Goal: Contribute content: Contribute content

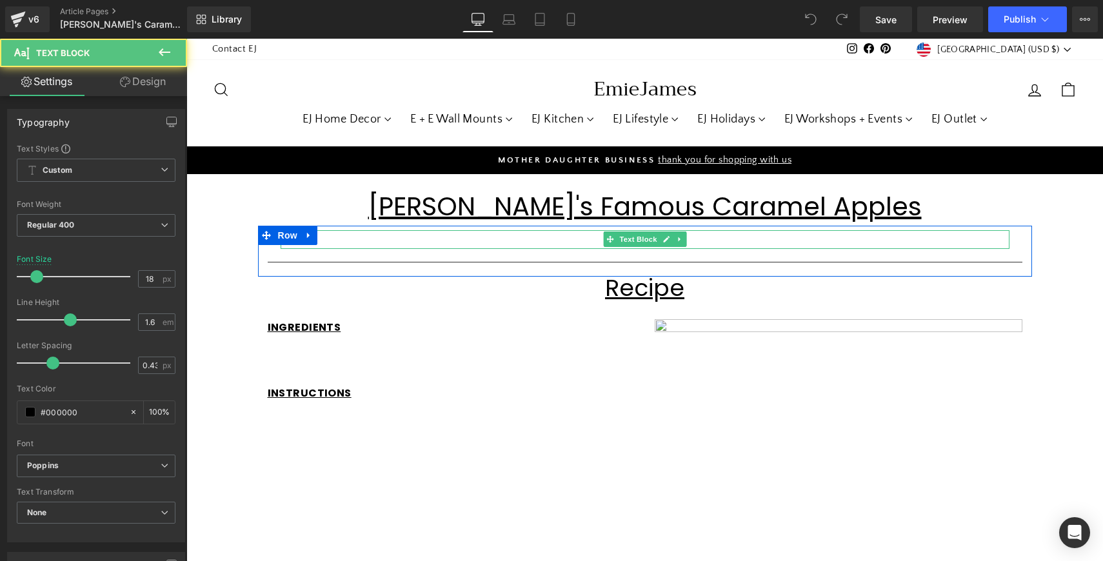
click at [345, 237] on p "Th" at bounding box center [645, 239] width 729 height 19
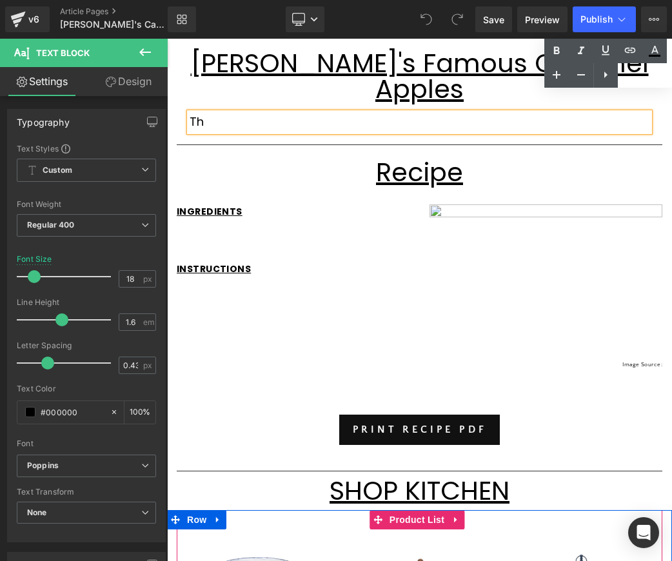
scroll to position [19, 0]
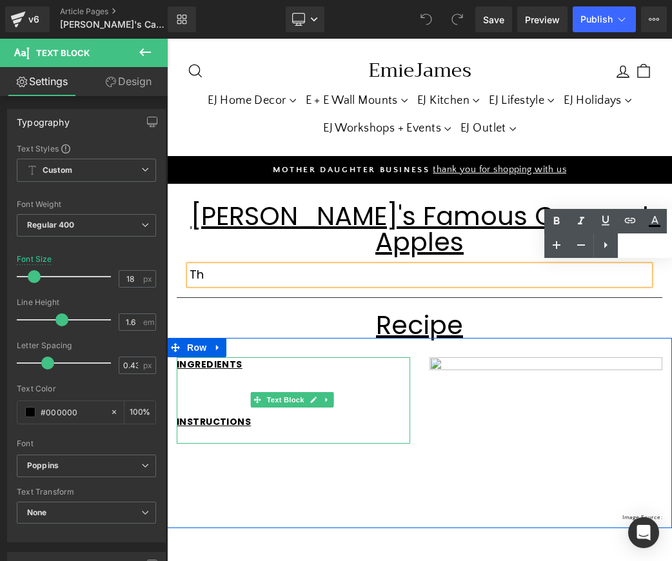
click at [199, 372] on p at bounding box center [294, 379] width 234 height 14
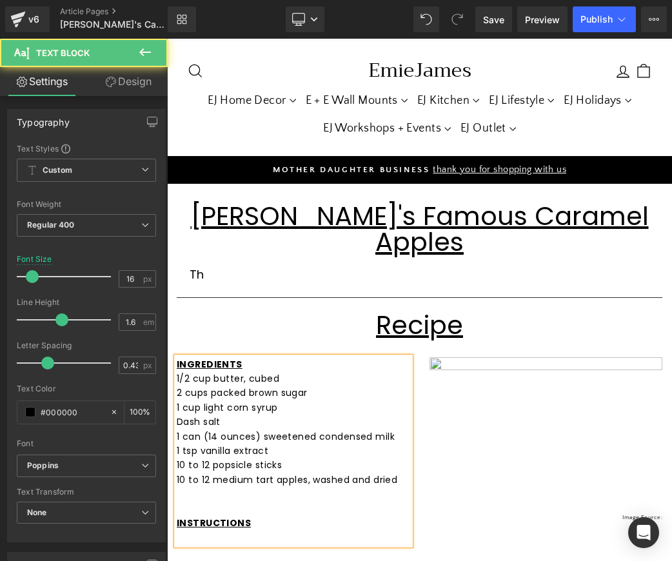
click at [221, 531] on p at bounding box center [294, 538] width 234 height 14
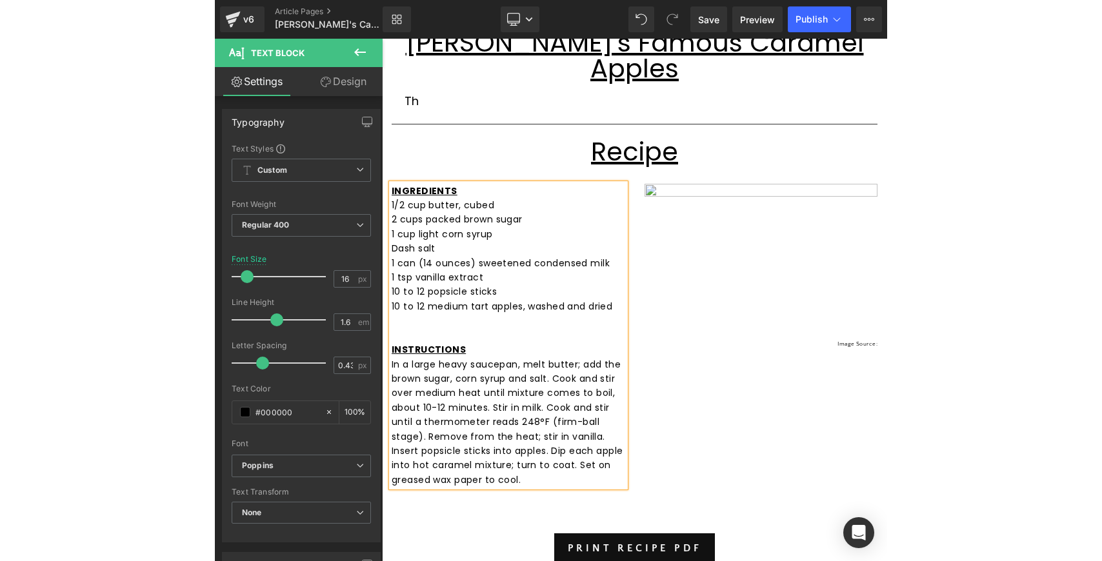
scroll to position [195, 0]
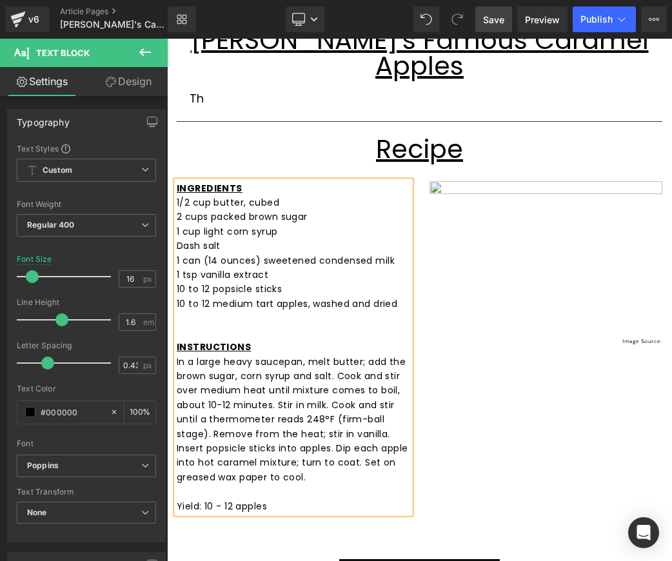
click at [492, 21] on span "Save" at bounding box center [493, 20] width 21 height 14
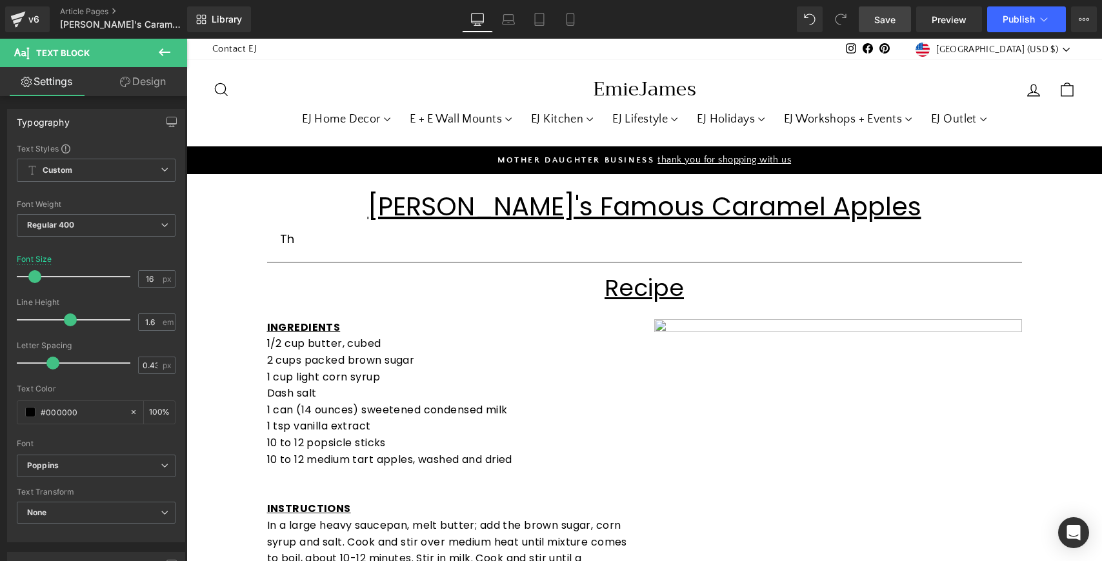
scroll to position [0, 0]
click at [870, 23] on link "Save" at bounding box center [885, 19] width 52 height 26
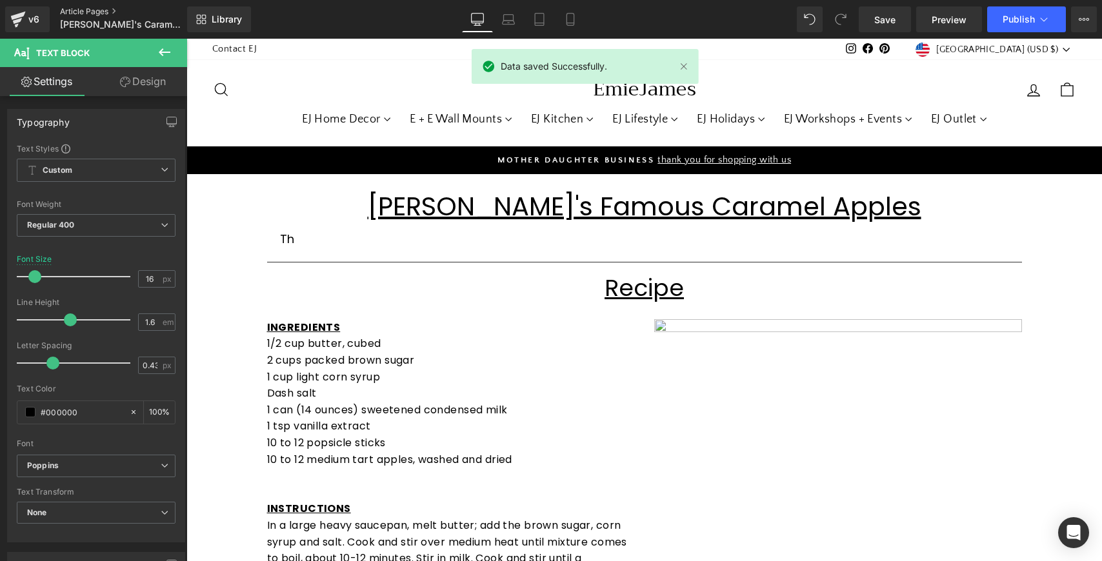
click at [95, 11] on link "Article Pages" at bounding box center [134, 11] width 148 height 10
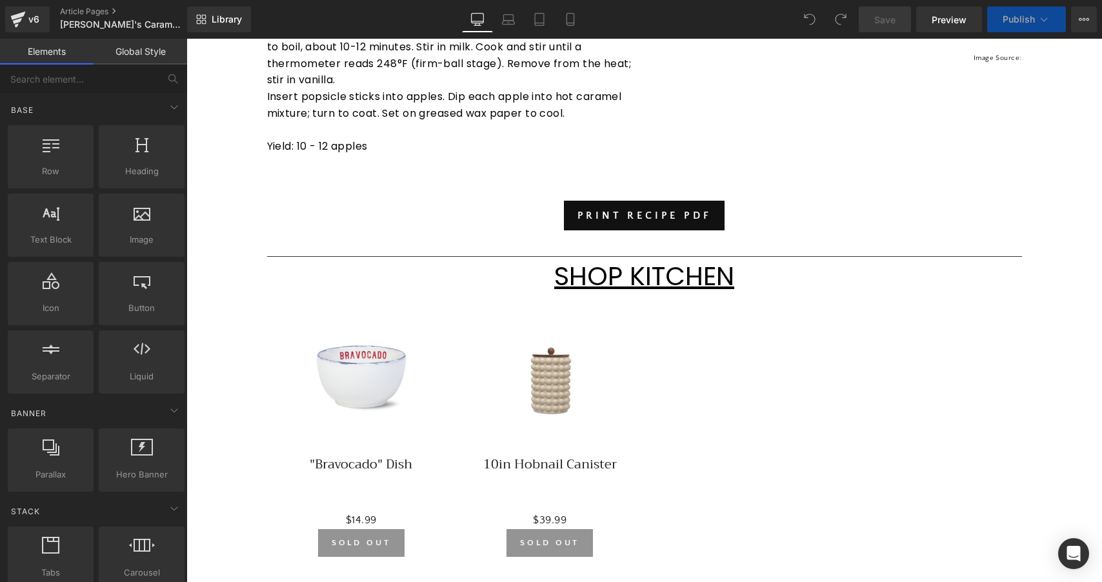
scroll to position [511, 0]
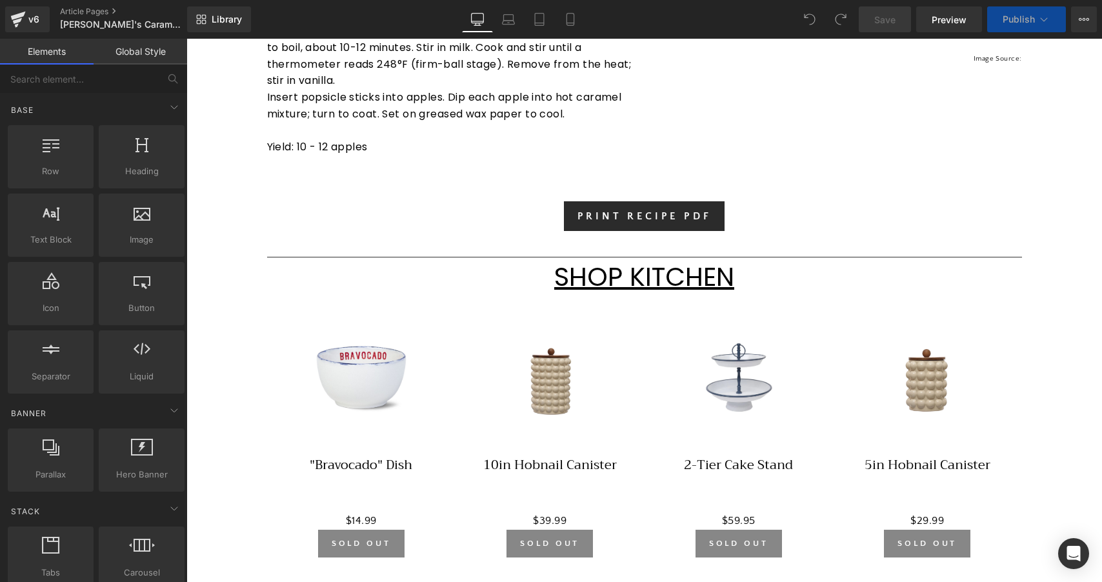
click at [672, 212] on link "PRINT RECIPE PDF" at bounding box center [644, 216] width 161 height 30
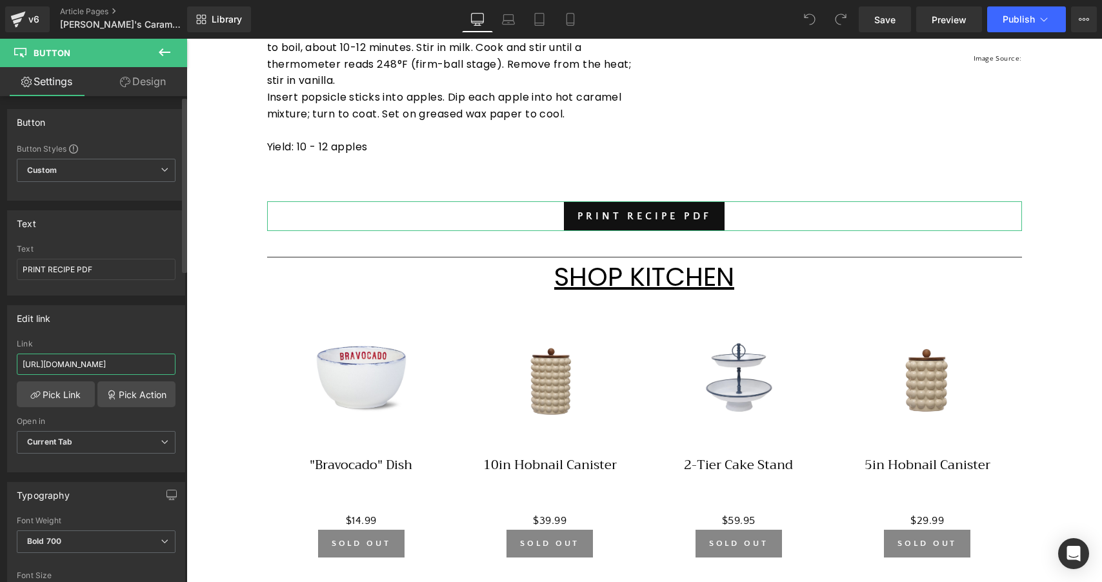
click at [128, 360] on input "https://cdn.shopify.com/s/files/1/1788/6251/files/Smoked_Chicken_1.pdf?v=175754…" at bounding box center [96, 364] width 159 height 21
paste input "https://cdn.shopify.com/s/files/1/1788/6251/files/Caramel_Apples.pdf?v=17582070…"
type input "https://cdn.shopify.com/s/files/1/1788/6251/files/Caramel_Apples.pdf?v=17582070…"
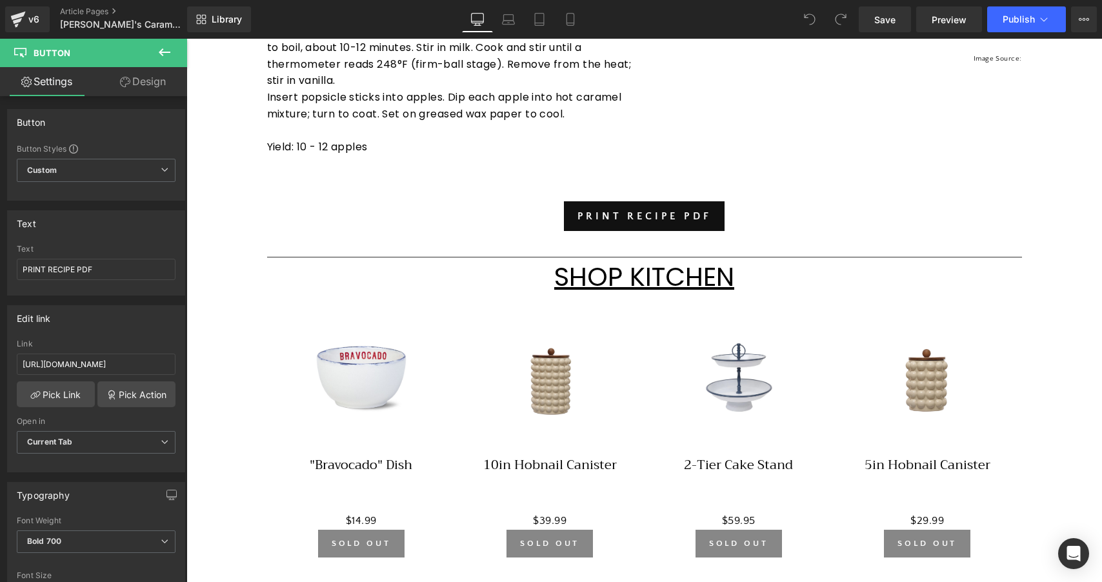
click at [232, 289] on div "Lisa's Famous Caramel Apples Heading Row Th Text Block Separator Row Recipe Hea…" at bounding box center [643, 345] width 915 height 1364
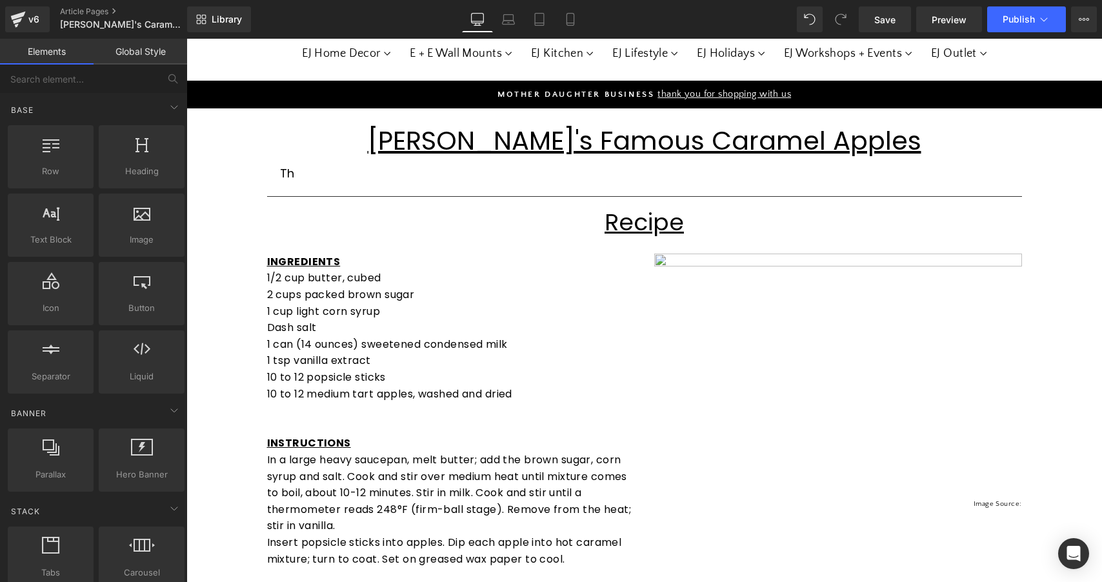
scroll to position [50, 0]
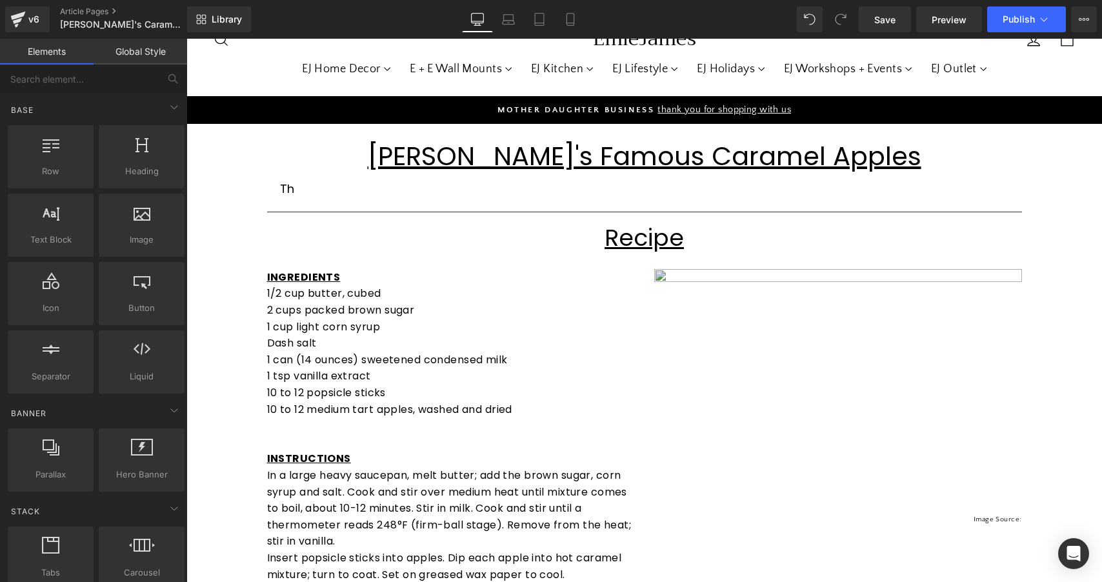
click at [769, 309] on img at bounding box center [838, 391] width 368 height 245
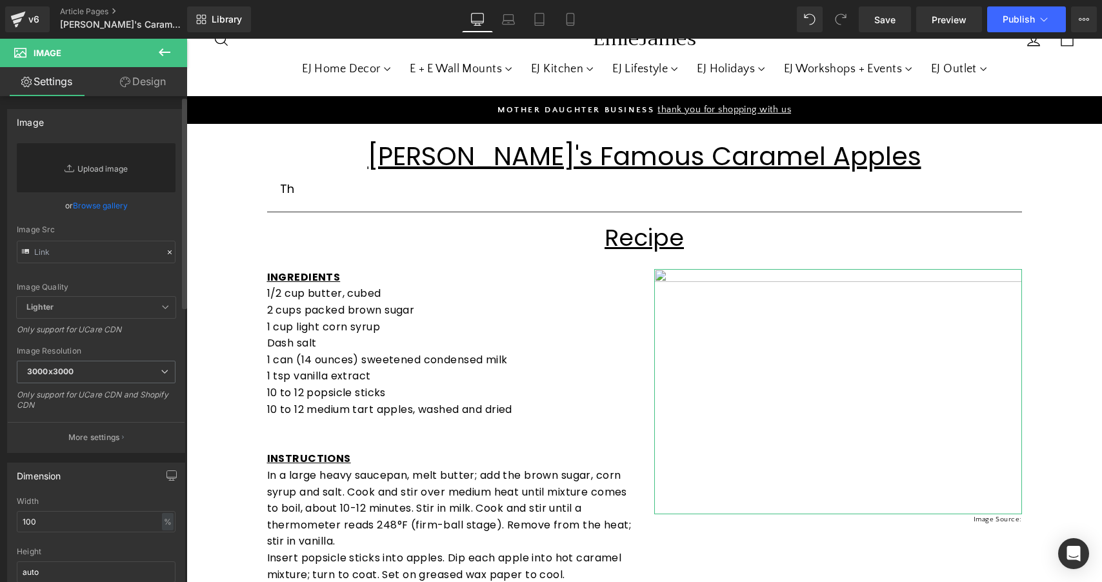
click at [118, 172] on link "Replace Image" at bounding box center [96, 167] width 159 height 49
type input "C:\fakepath\ar-21130-caramel-apples-ddmfs_7974-fa501081790148ac94770eb2da15f29a…"
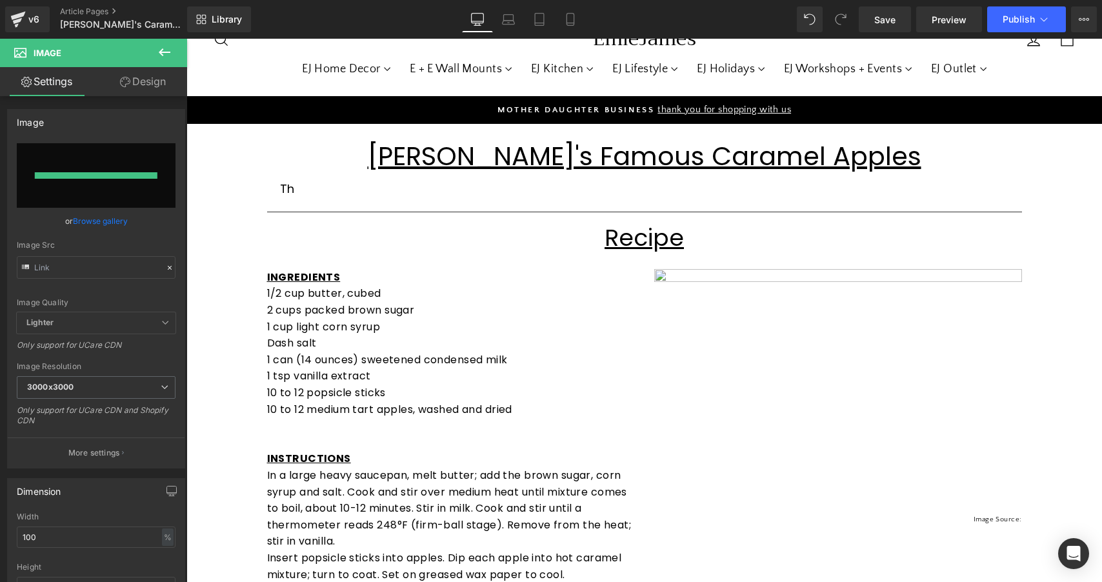
type input "https://ucarecdn.com/ce6432e7-34cc-4a52-9b21-e129cd7cd548/-/format/auto/-/previ…"
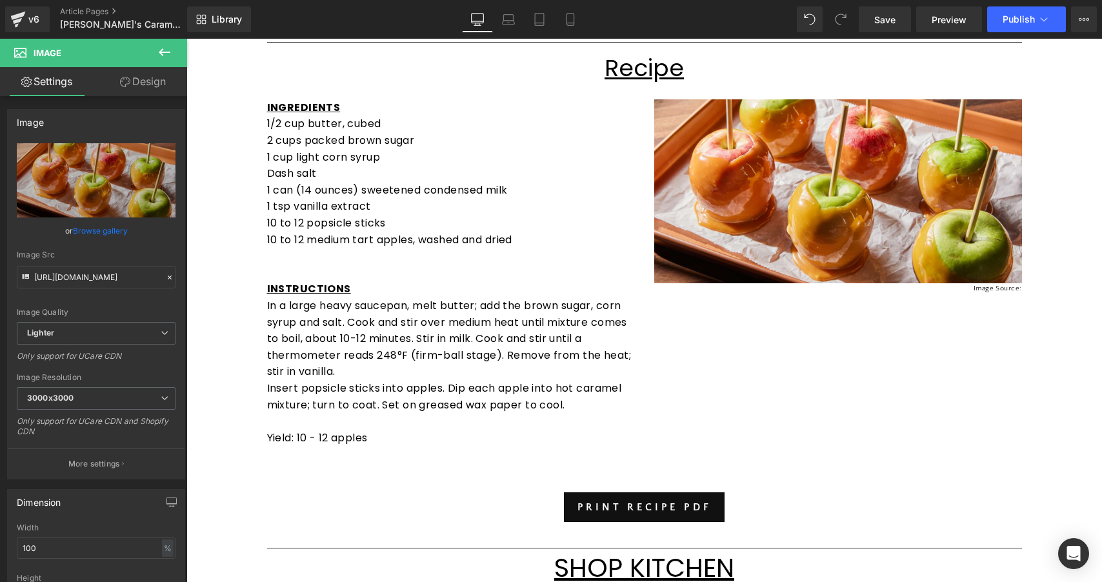
scroll to position [219, 0]
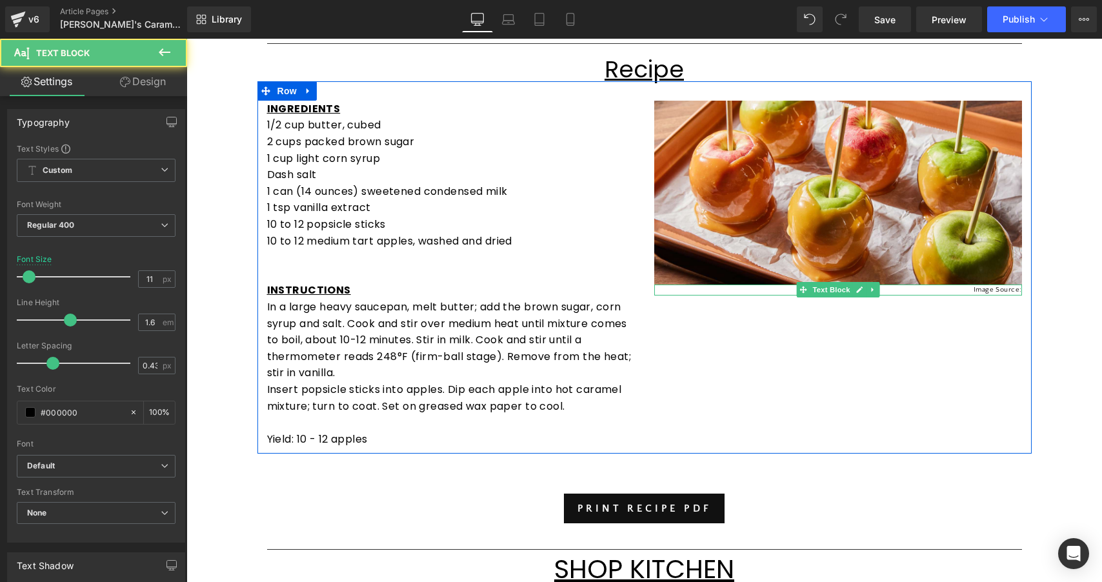
click at [1003, 290] on p "Image Source:" at bounding box center [838, 291] width 368 height 12
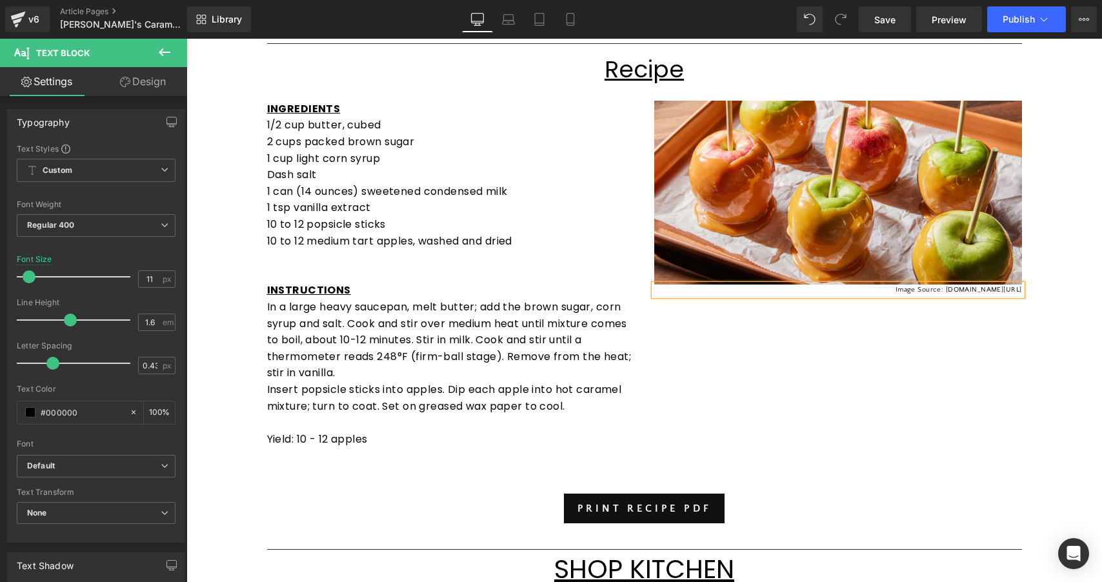
click at [989, 377] on div "INGREDIENTS 1/2 cup butter, cubed 2 cups packed brown sugar 1 cup light corn sy…" at bounding box center [644, 267] width 774 height 372
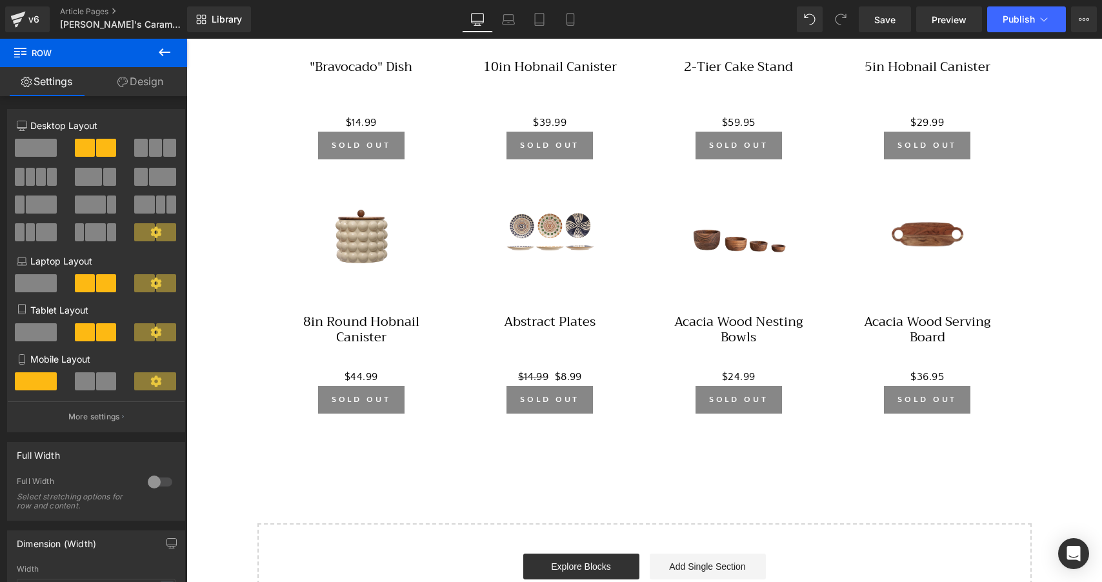
scroll to position [912, 0]
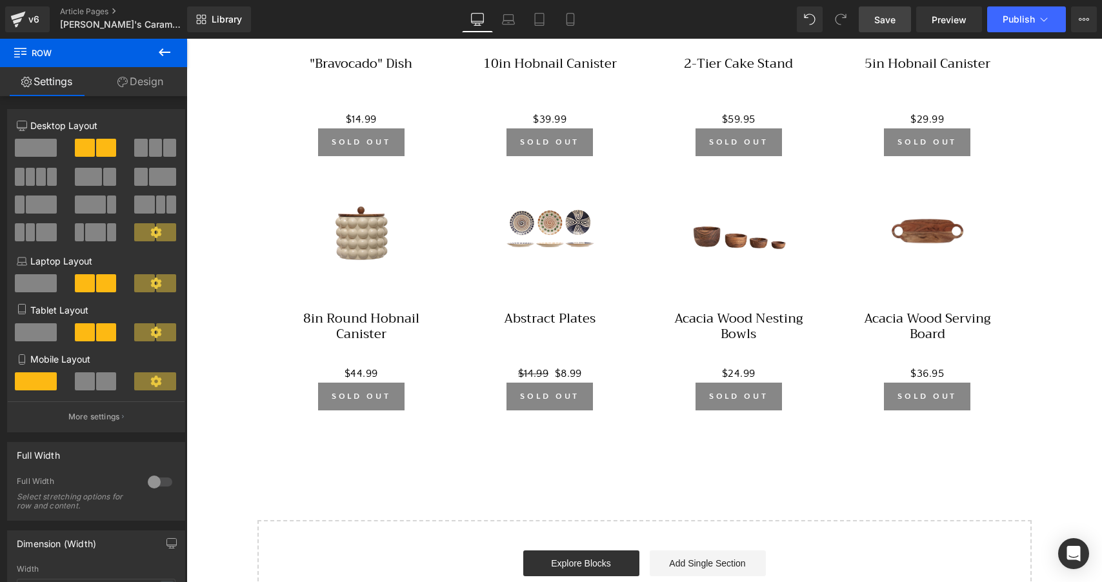
click at [883, 28] on link "Save" at bounding box center [885, 19] width 52 height 26
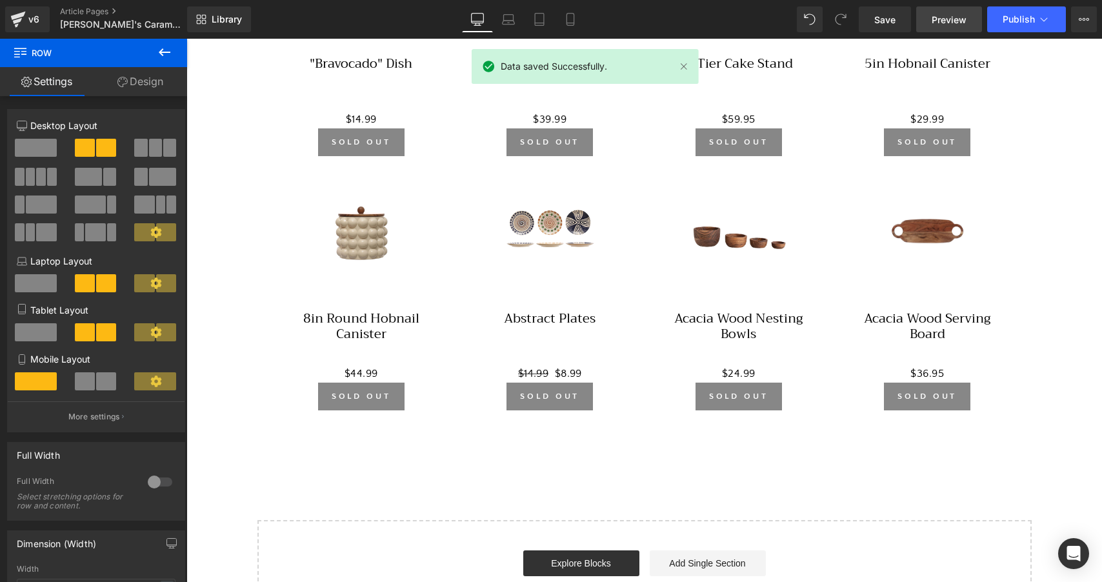
click at [948, 23] on span "Preview" at bounding box center [949, 20] width 35 height 14
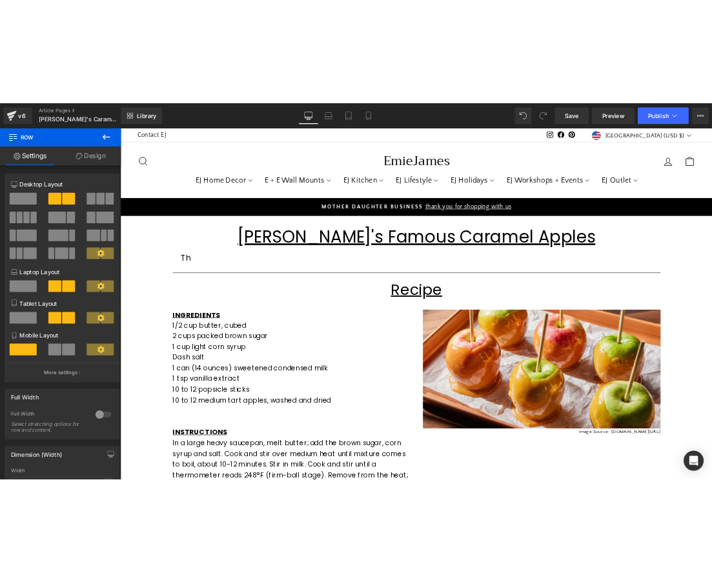
scroll to position [0, 0]
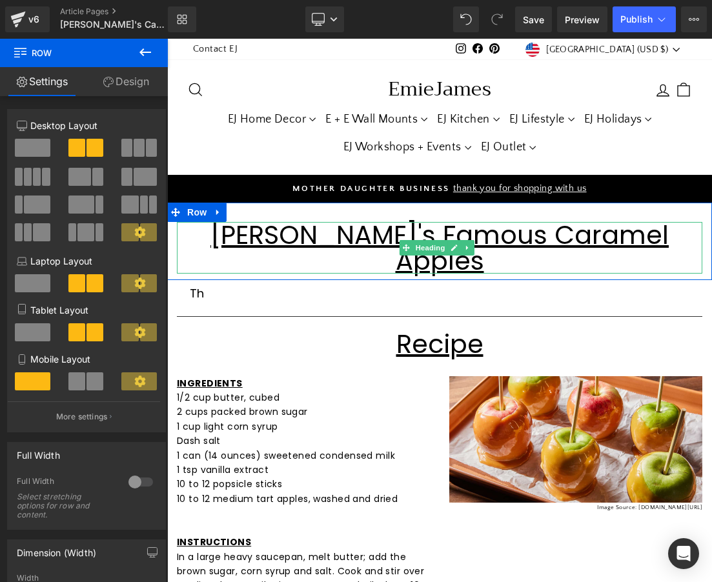
click at [612, 235] on u "[PERSON_NAME]'s Famous Caramel Apples" at bounding box center [439, 248] width 458 height 62
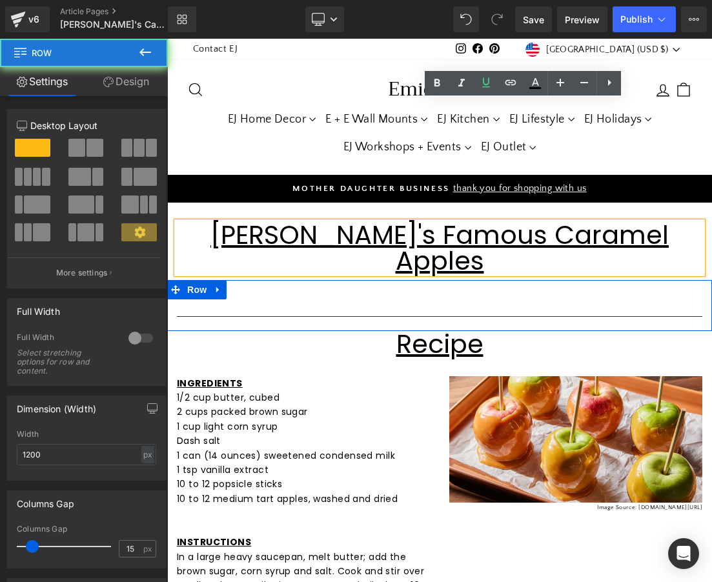
click at [633, 280] on div "Th Text Block Separator Row" at bounding box center [439, 305] width 544 height 51
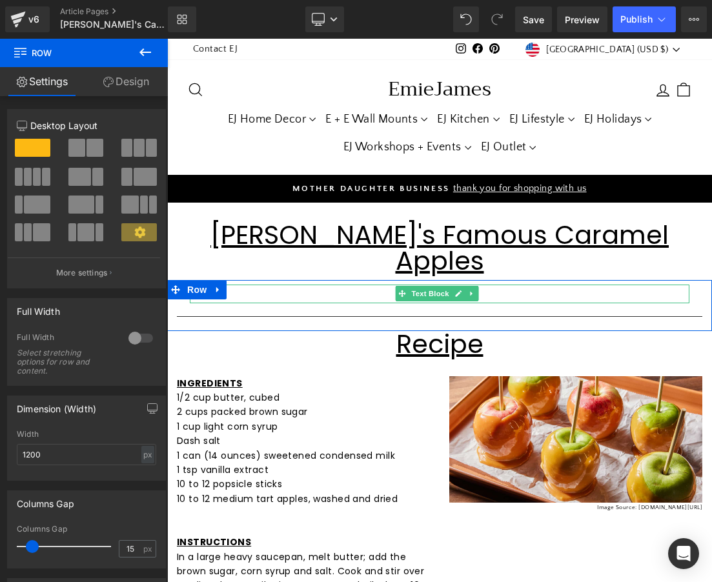
click at [257, 285] on p "Th" at bounding box center [439, 294] width 499 height 19
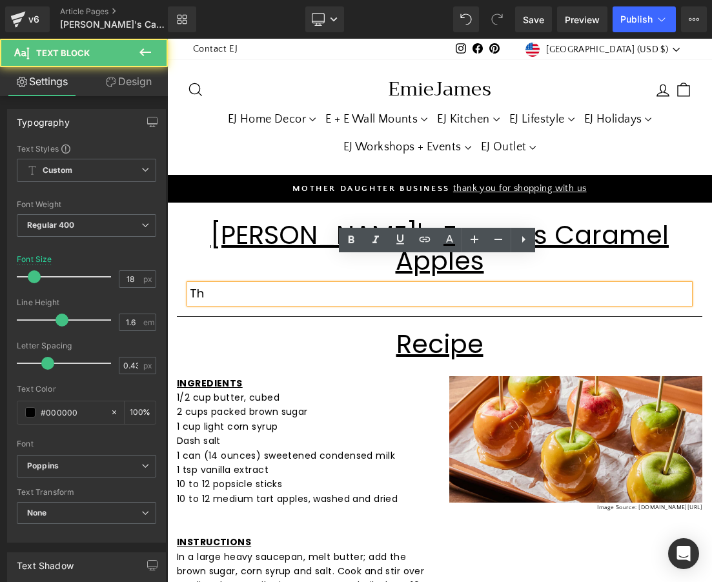
click at [257, 285] on p "Th" at bounding box center [439, 294] width 499 height 19
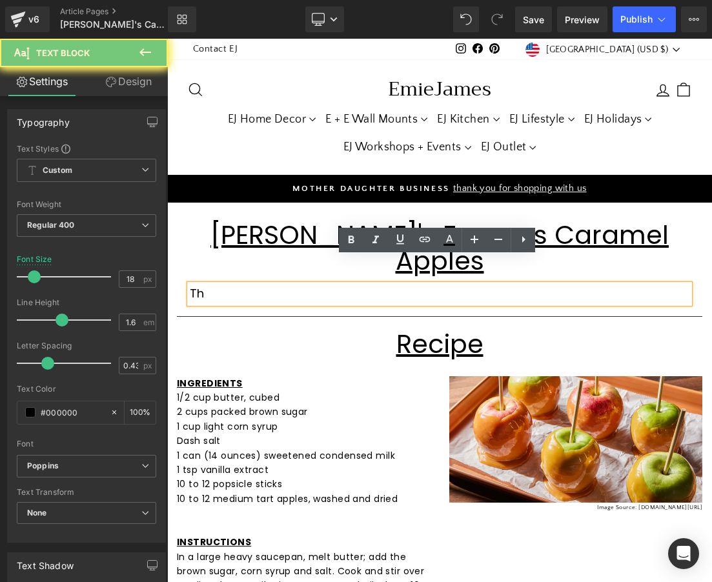
click at [235, 285] on p "Th" at bounding box center [439, 294] width 499 height 19
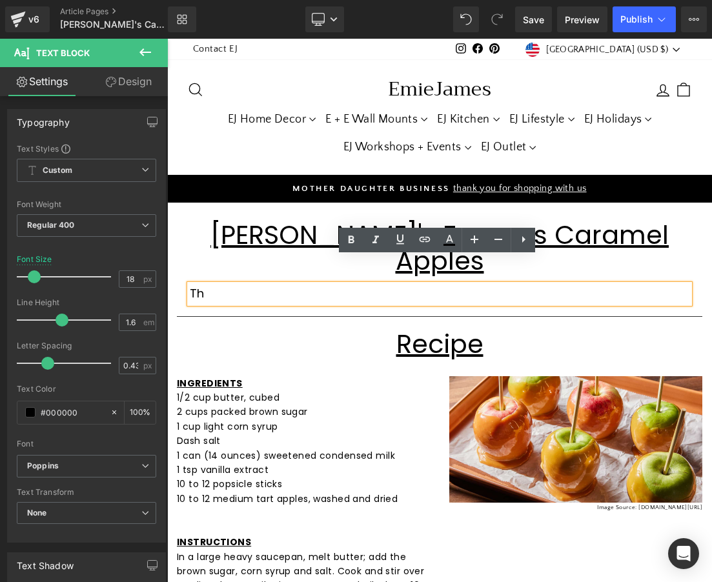
click at [246, 285] on p "Th" at bounding box center [439, 294] width 499 height 19
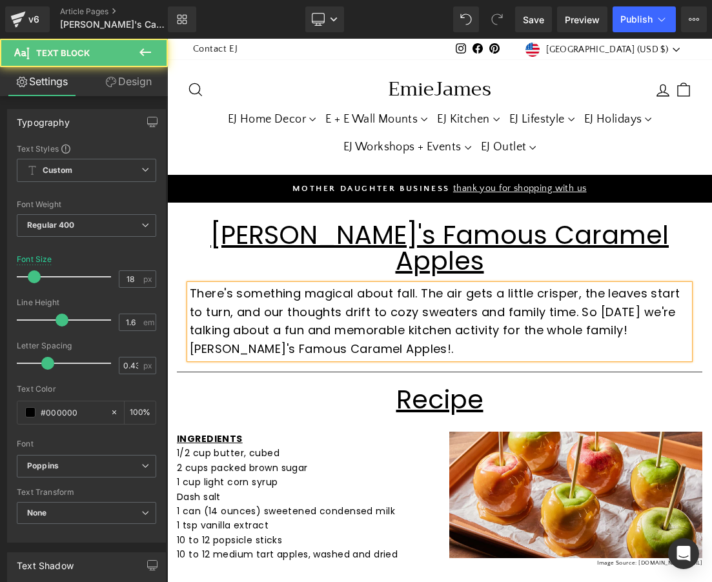
click at [581, 285] on p "There's something magical about fall. The air gets a little crisper, the leaves…" at bounding box center [439, 322] width 499 height 74
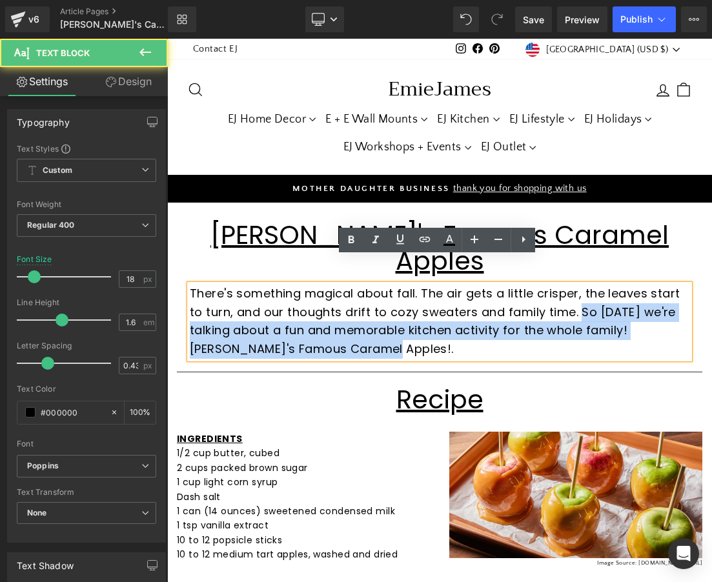
drag, startPoint x: 581, startPoint y: 313, endPoint x: 581, endPoint y: 283, distance: 30.3
click at [581, 285] on p "There's something magical about fall. The air gets a little crisper, the leaves…" at bounding box center [439, 322] width 499 height 74
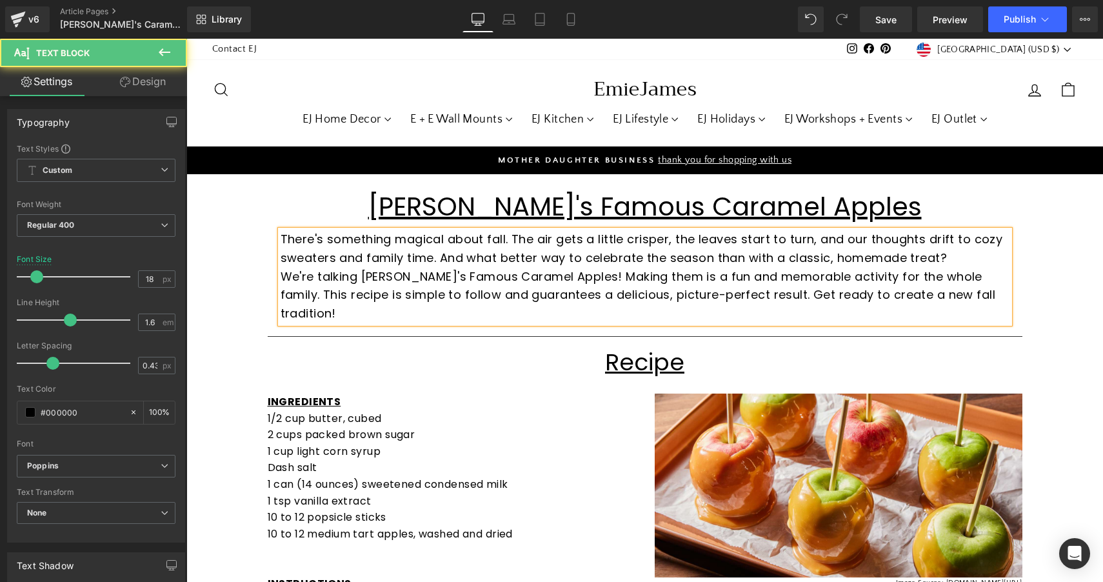
click at [864, 281] on p "We're talking Lisa's Famous Caramel Apples! Making them is a fun and memorable …" at bounding box center [645, 295] width 729 height 55
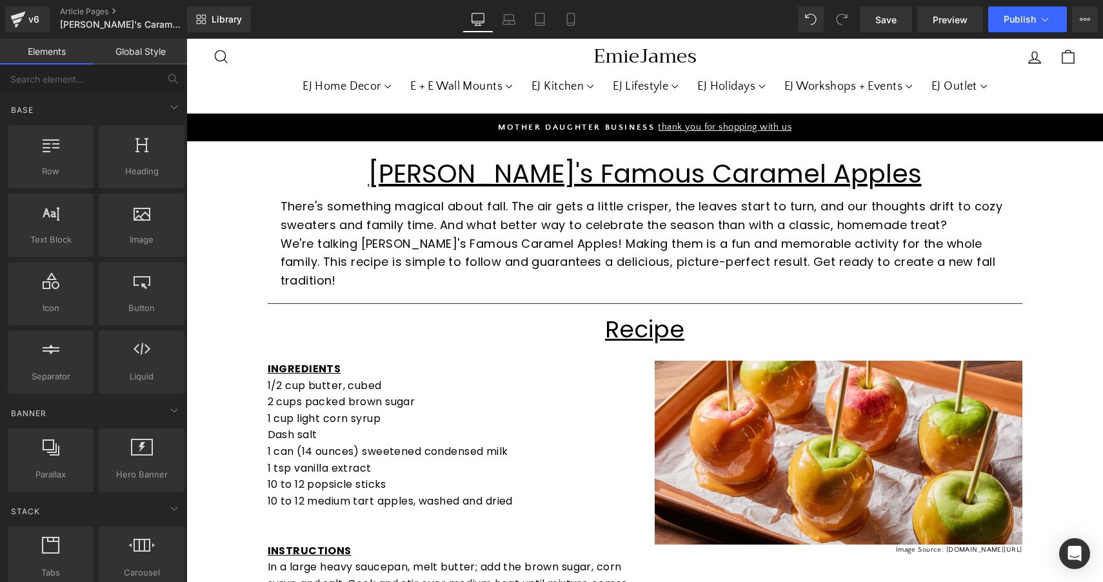
scroll to position [43, 0]
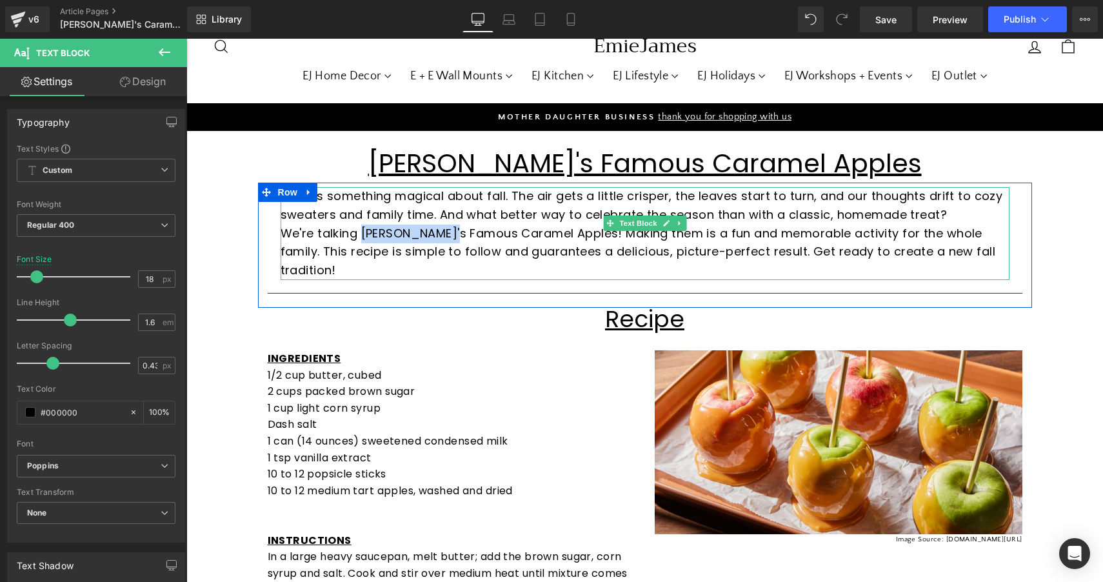
drag, startPoint x: 446, startPoint y: 234, endPoint x: 360, endPoint y: 230, distance: 85.9
click at [360, 230] on p "We're talking Lisa's Famous Caramel Apples! Making them is a fun and memorable …" at bounding box center [645, 252] width 729 height 55
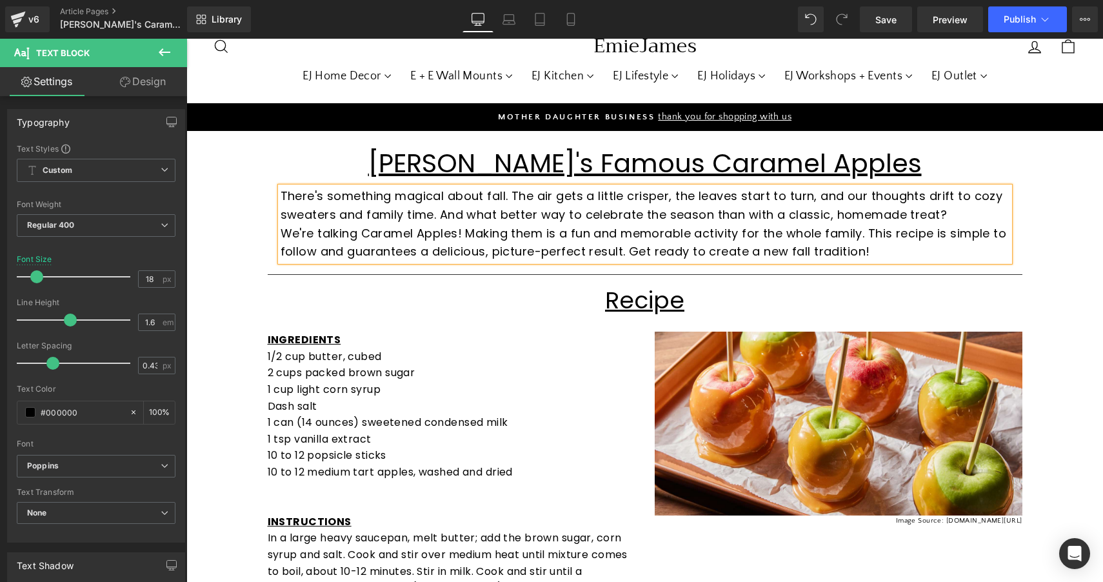
click at [817, 245] on p "We're talking Caramel Apples! Making them is a fun and memorable activity for t…" at bounding box center [645, 243] width 729 height 37
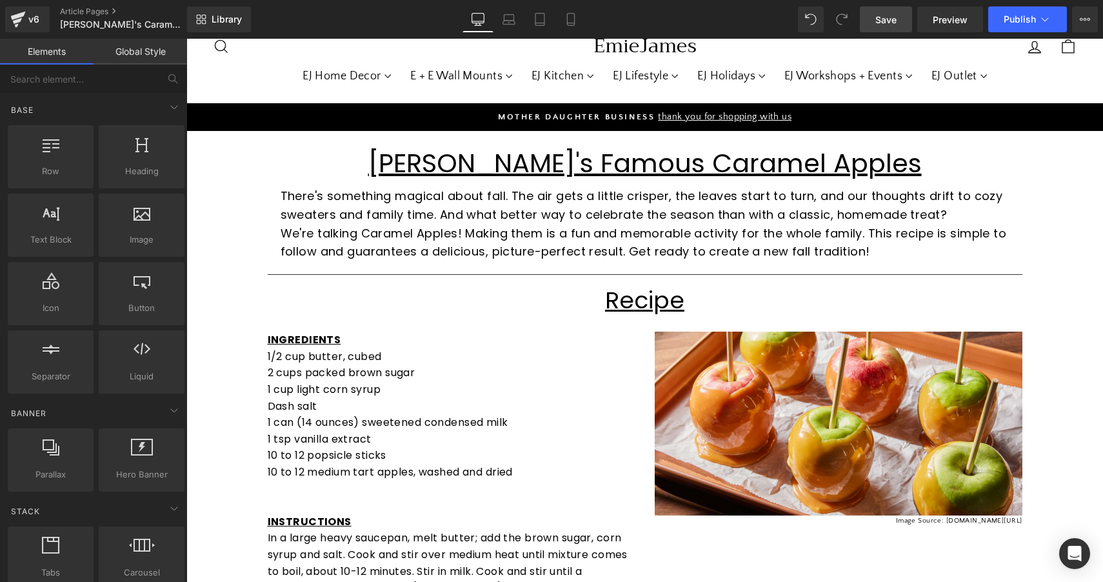
click at [892, 17] on span "Save" at bounding box center [885, 20] width 21 height 14
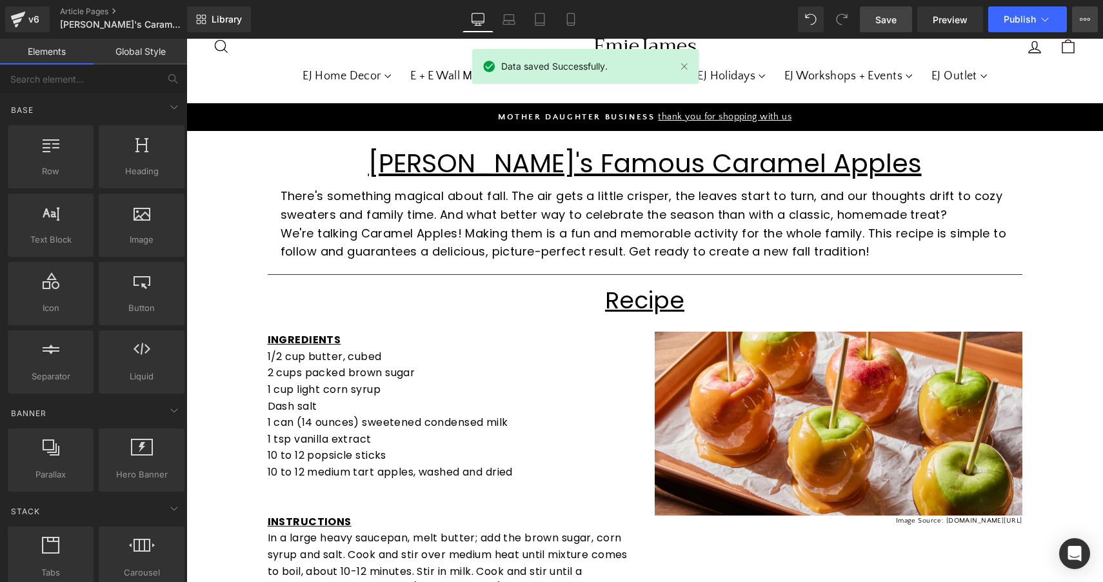
click at [1083, 22] on icon at bounding box center [1085, 19] width 10 height 10
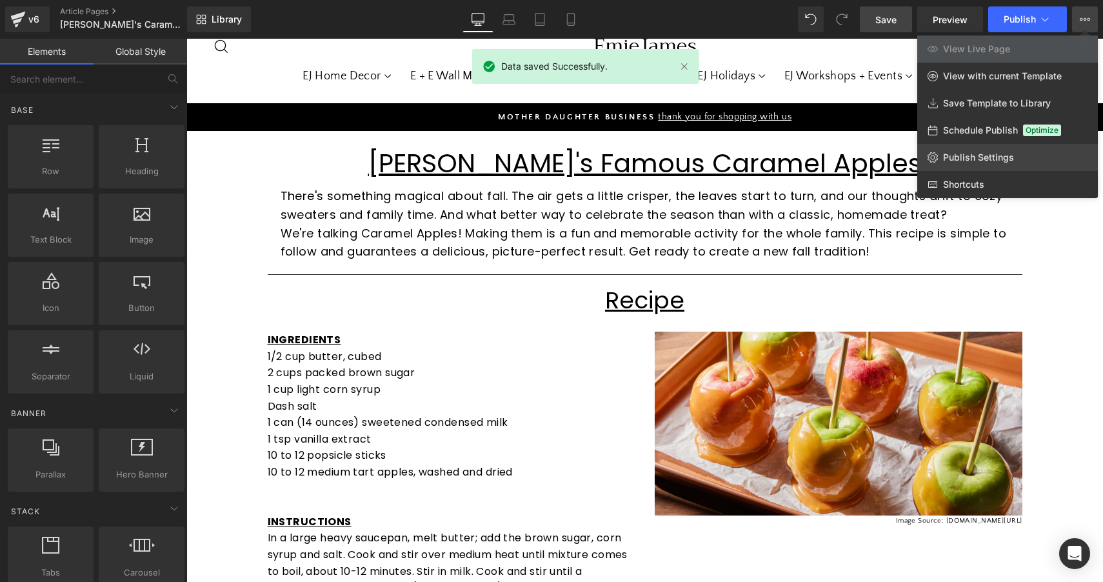
click at [984, 154] on span "Publish Settings" at bounding box center [978, 158] width 71 height 12
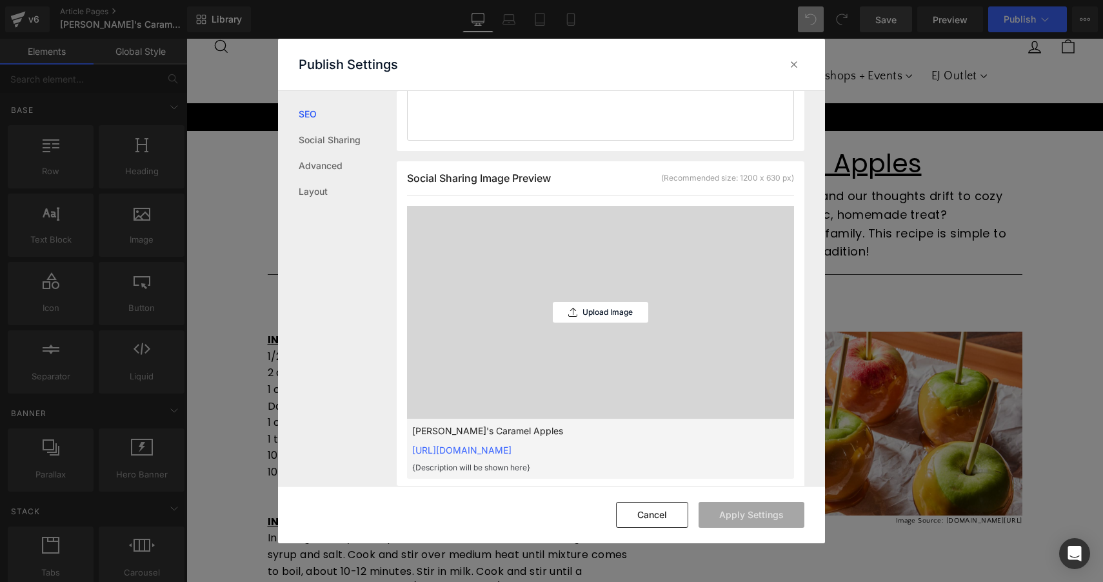
scroll to position [295, 0]
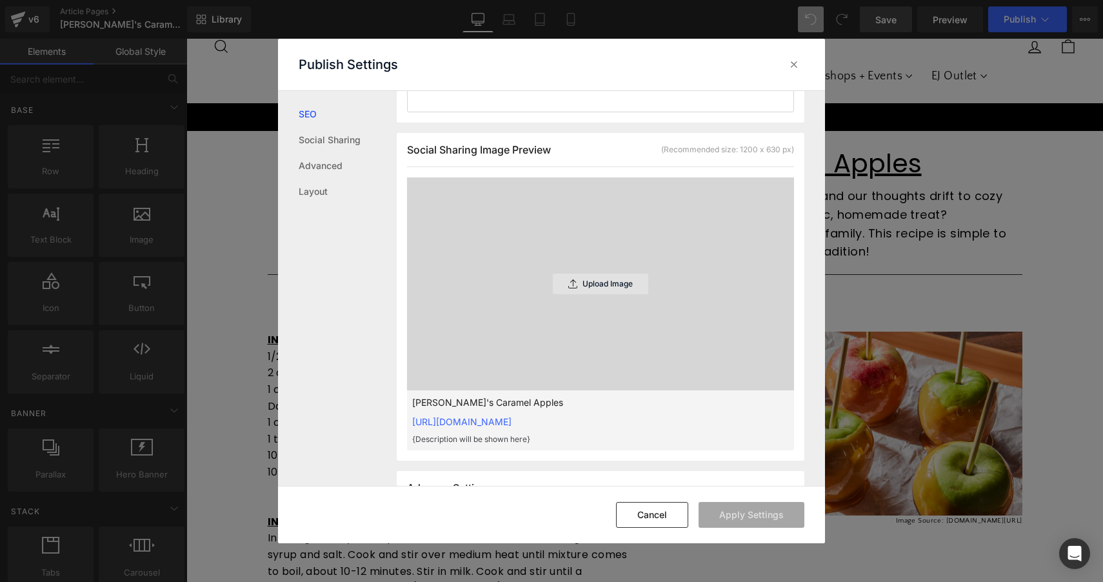
click at [613, 288] on p "Upload Image" at bounding box center [608, 283] width 50 height 9
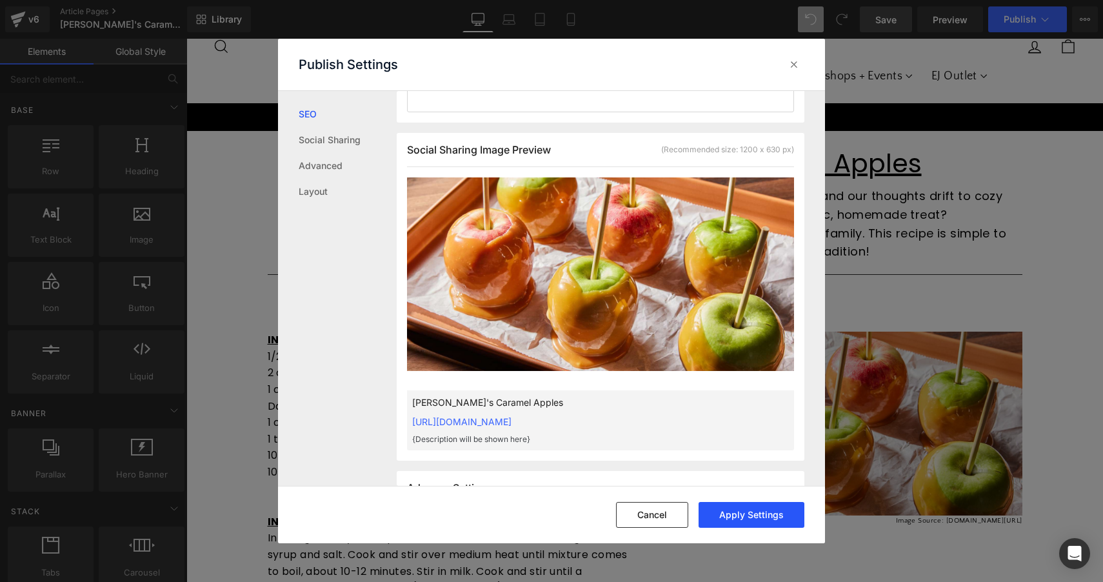
click at [746, 511] on button "Apply Settings" at bounding box center [752, 515] width 106 height 26
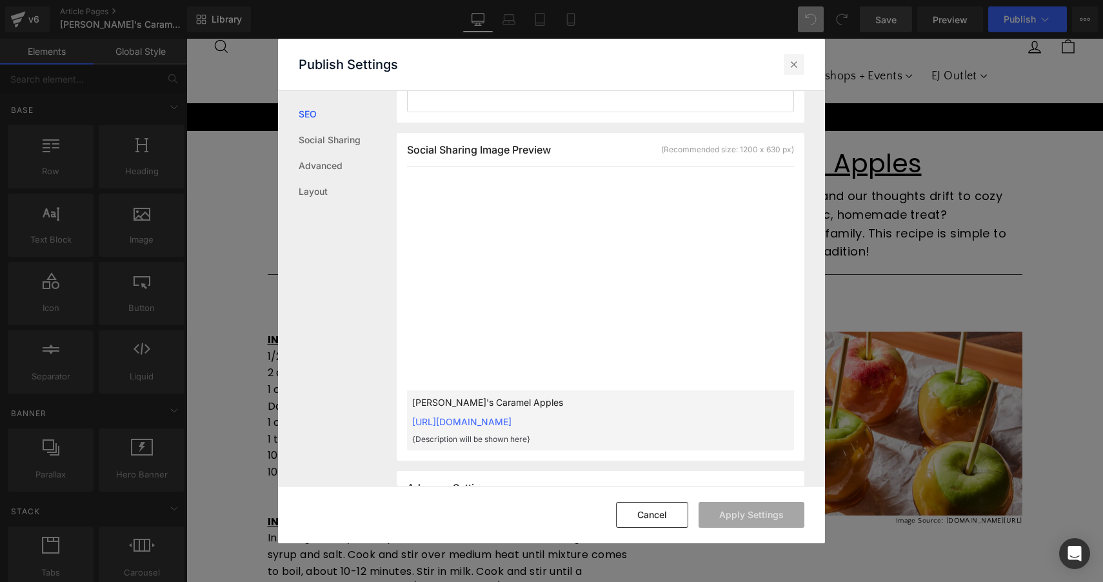
click at [798, 55] on div at bounding box center [794, 64] width 21 height 21
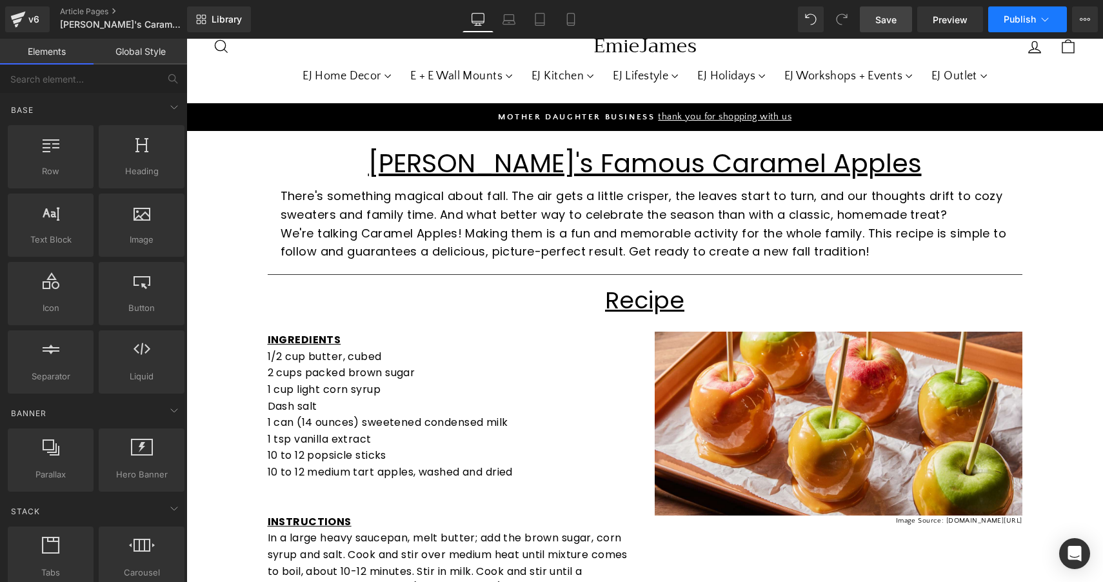
click at [1018, 19] on span "Publish" at bounding box center [1020, 19] width 32 height 10
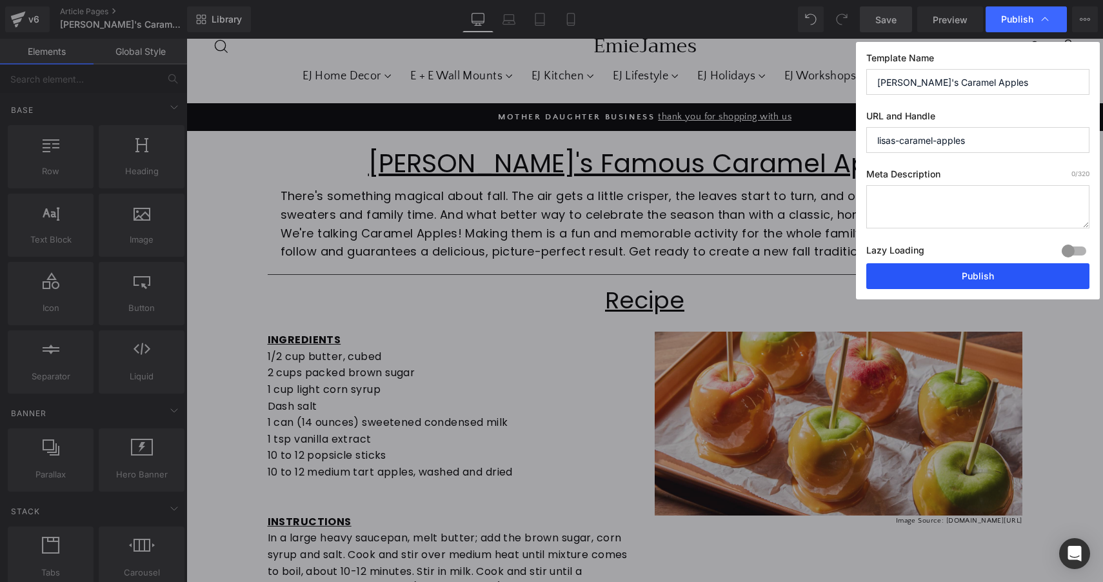
click at [960, 274] on button "Publish" at bounding box center [977, 276] width 223 height 26
